Goal: Task Accomplishment & Management: Manage account settings

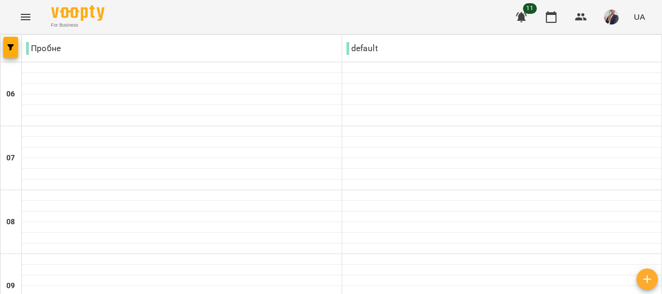
scroll to position [872, 0]
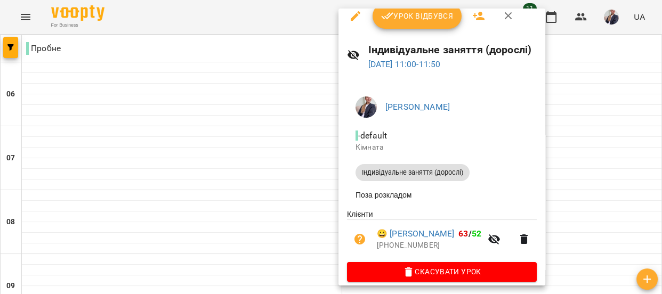
scroll to position [0, 0]
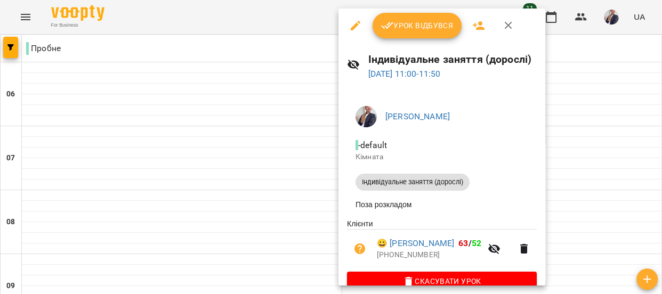
click at [403, 27] on span "Урок відбувся" at bounding box center [417, 25] width 73 height 13
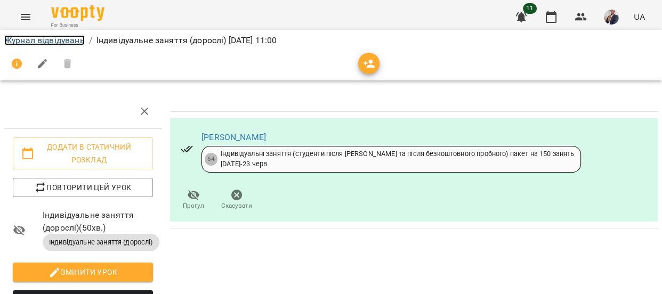
click at [53, 38] on link "Журнал відвідувань" at bounding box center [44, 40] width 81 height 10
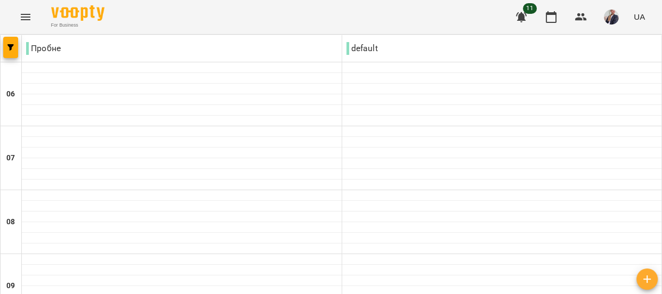
scroll to position [291, 0]
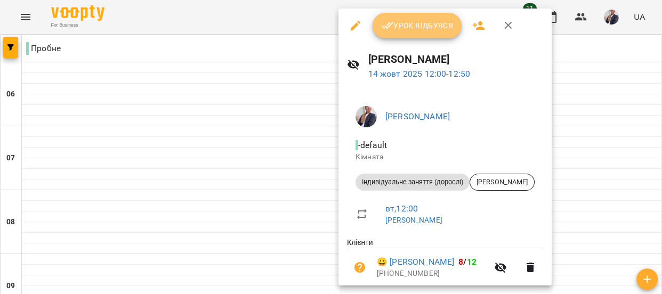
click at [406, 30] on span "Урок відбувся" at bounding box center [417, 25] width 73 height 13
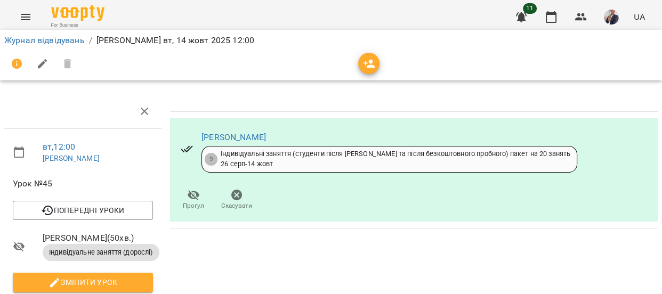
click at [21, 45] on li "Журнал відвідувань" at bounding box center [44, 40] width 81 height 13
click at [25, 40] on link "Журнал відвідувань" at bounding box center [44, 40] width 81 height 10
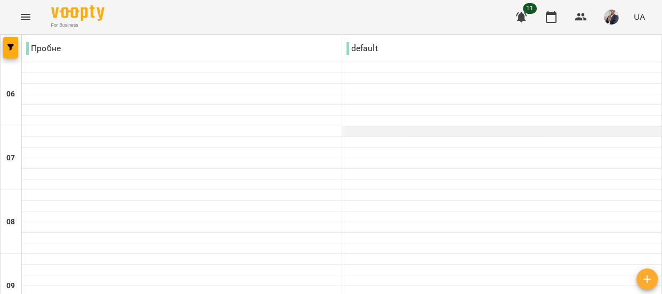
scroll to position [485, 0]
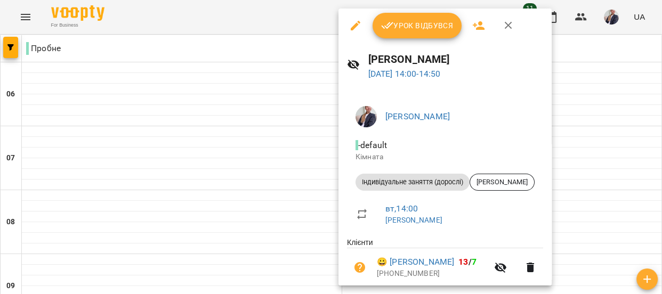
click at [384, 25] on icon "button" at bounding box center [387, 25] width 13 height 13
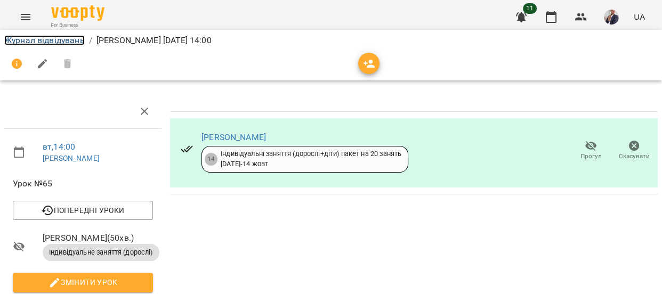
click at [35, 40] on link "Журнал відвідувань" at bounding box center [44, 40] width 81 height 10
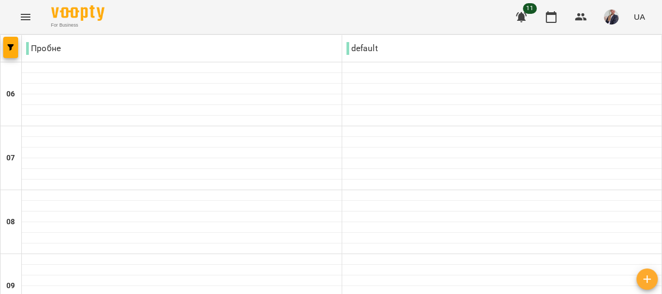
scroll to position [194, 0]
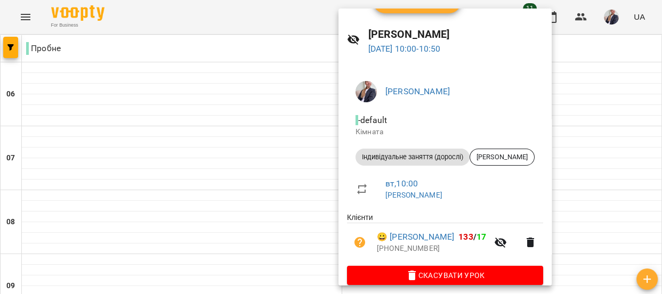
scroll to position [38, 0]
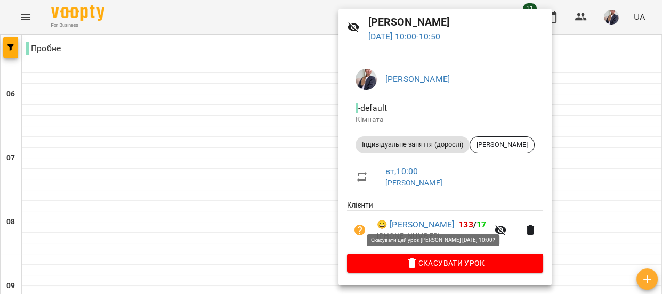
click at [425, 259] on span "Скасувати Урок" at bounding box center [445, 263] width 179 height 13
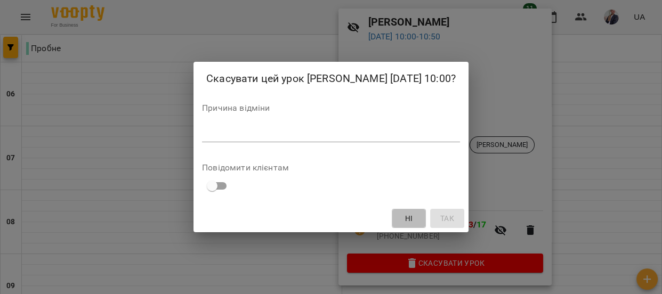
click at [418, 225] on span "Ні" at bounding box center [408, 218] width 17 height 13
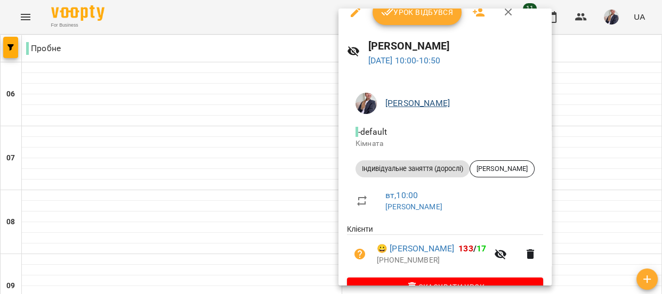
scroll to position [0, 0]
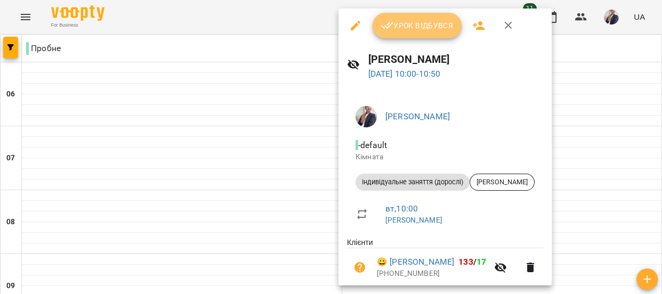
click at [414, 25] on span "Урок відбувся" at bounding box center [417, 25] width 73 height 13
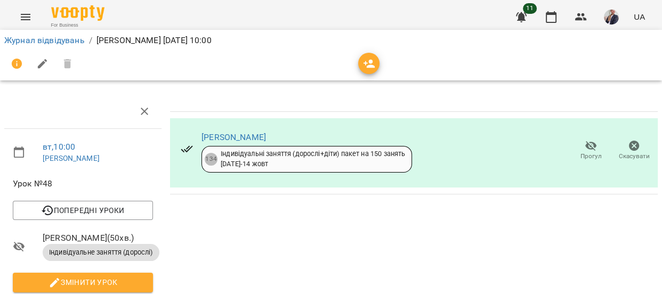
click at [585, 147] on icon "button" at bounding box center [591, 146] width 13 height 13
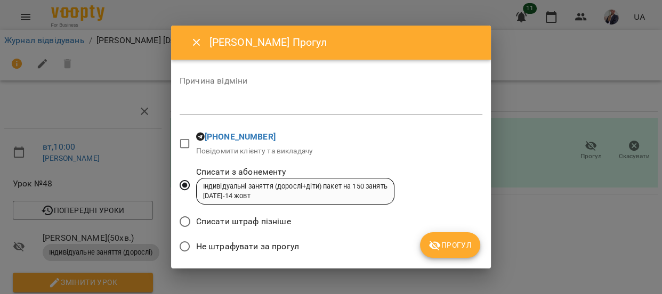
drag, startPoint x: 331, startPoint y: 117, endPoint x: 327, endPoint y: 108, distance: 9.3
click at [331, 117] on div "Причина відміни *" at bounding box center [331, 98] width 303 height 43
click at [327, 108] on textarea at bounding box center [331, 106] width 303 height 10
type textarea "**********"
click at [432, 236] on button "Прогул" at bounding box center [450, 245] width 60 height 26
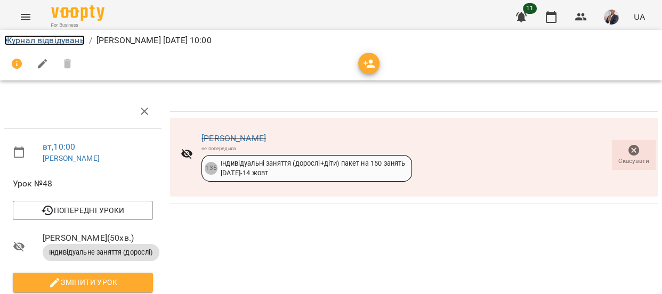
click at [27, 39] on link "Журнал відвідувань" at bounding box center [44, 40] width 81 height 10
